Goal: Task Accomplishment & Management: Manage account settings

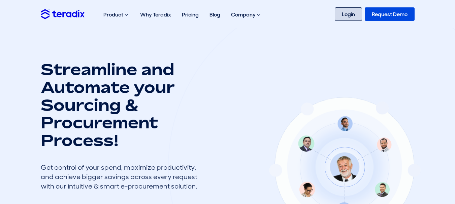
click at [344, 18] on link "Login" at bounding box center [348, 13] width 27 height 13
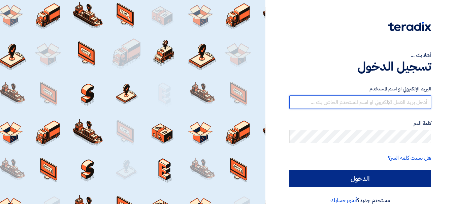
type input "[EMAIL_ADDRESS][DOMAIN_NAME]"
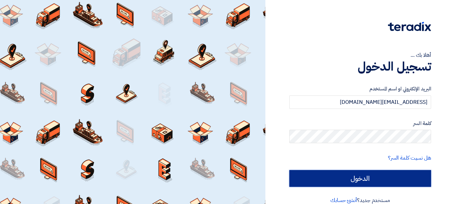
click at [311, 173] on input "الدخول" at bounding box center [360, 178] width 142 height 17
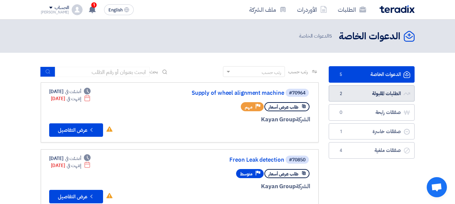
click at [383, 89] on link "الطلبات المقبولة الطلبات المقبولة 2" at bounding box center [372, 94] width 86 height 16
